Goal: Navigation & Orientation: Find specific page/section

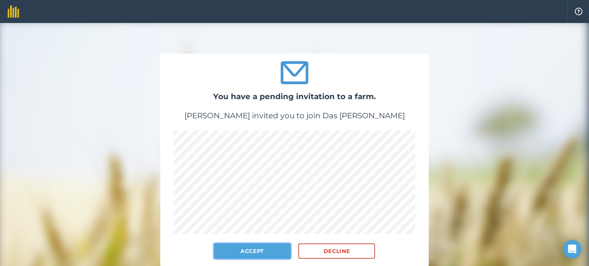
click at [259, 254] on button "Accept" at bounding box center [252, 251] width 77 height 15
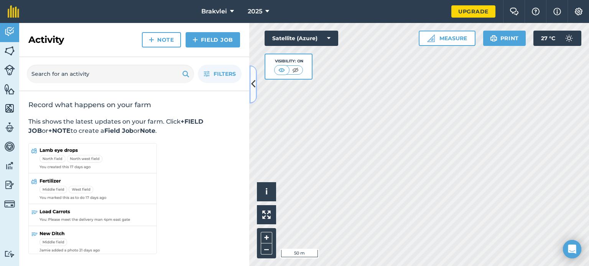
click at [255, 87] on button at bounding box center [253, 84] width 8 height 38
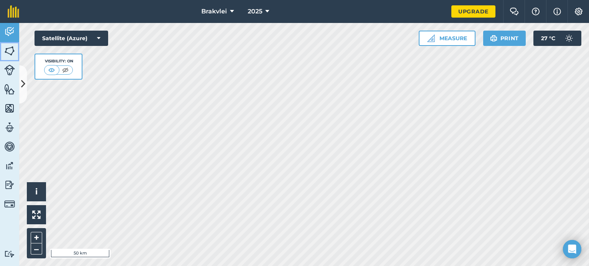
click at [10, 47] on img at bounding box center [9, 50] width 11 height 11
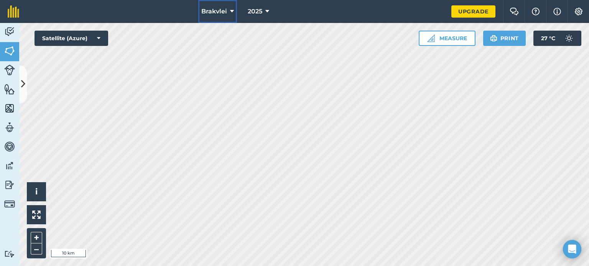
click at [227, 14] on button "Brakvlei" at bounding box center [217, 11] width 39 height 23
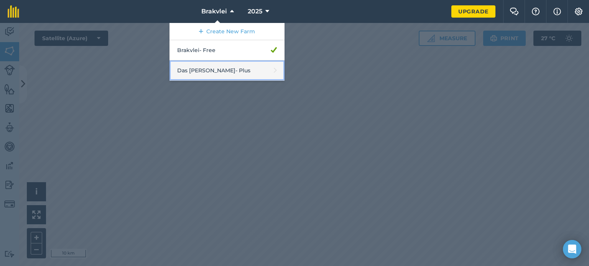
click at [228, 67] on link "Das Ram Boerdery - Plus" at bounding box center [226, 71] width 115 height 20
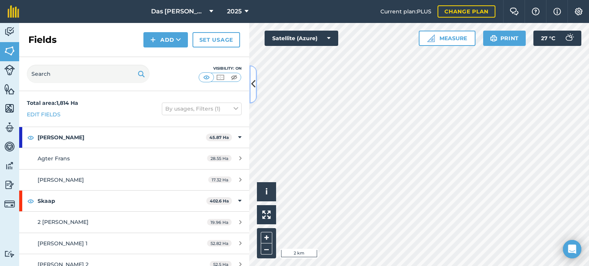
click at [254, 83] on icon at bounding box center [253, 84] width 4 height 13
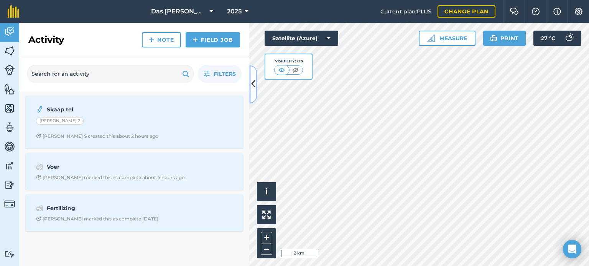
click at [252, 92] on button at bounding box center [253, 84] width 8 height 38
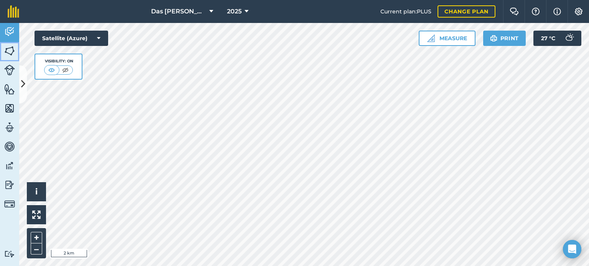
click at [8, 50] on img at bounding box center [9, 50] width 11 height 11
